Goal: Find specific page/section: Find specific page/section

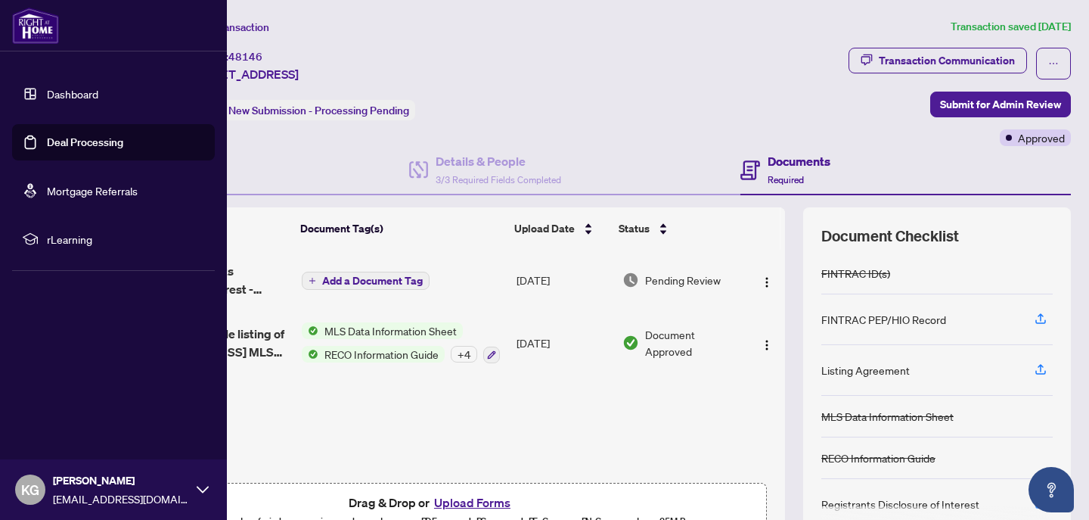
scroll to position [206, 0]
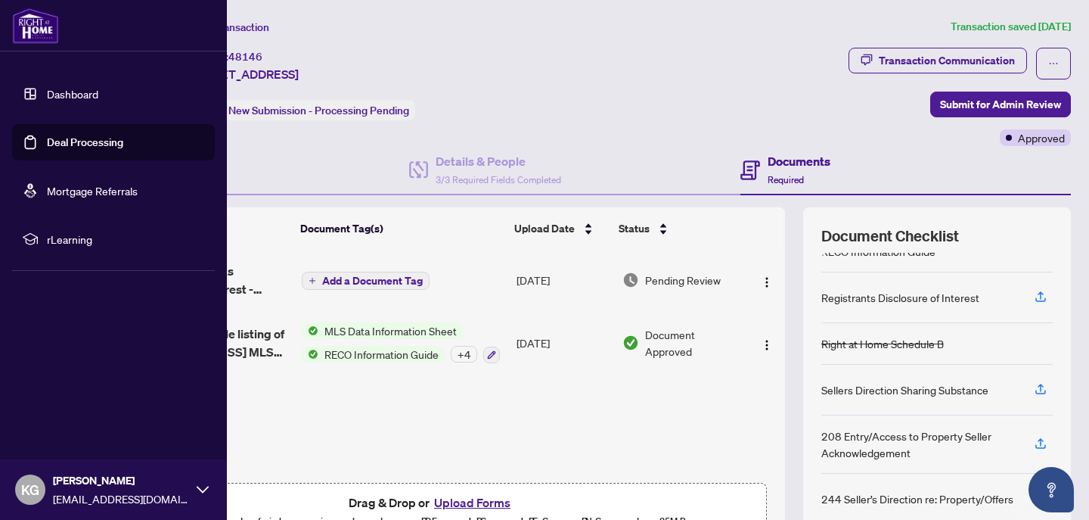
click at [47, 98] on link "Dashboard" at bounding box center [72, 94] width 51 height 14
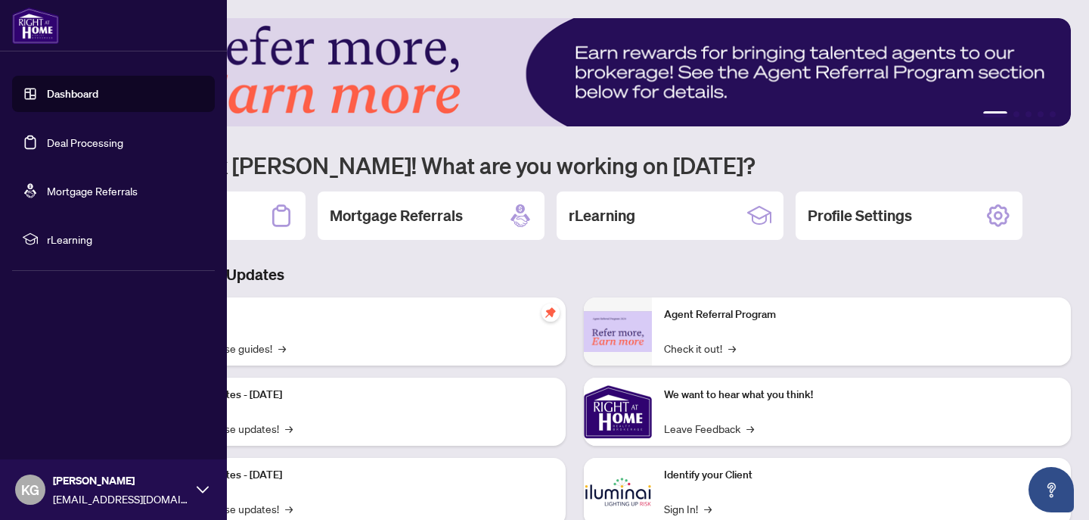
click at [57, 141] on link "Deal Processing" at bounding box center [85, 142] width 76 height 14
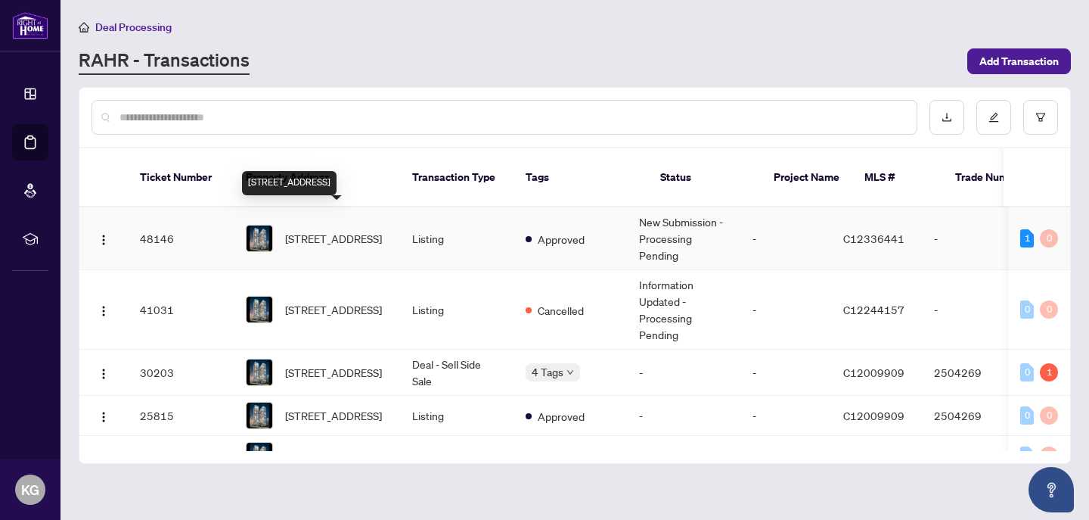
click at [377, 234] on span "[STREET_ADDRESS]" at bounding box center [333, 238] width 97 height 17
